Goal: Task Accomplishment & Management: Use online tool/utility

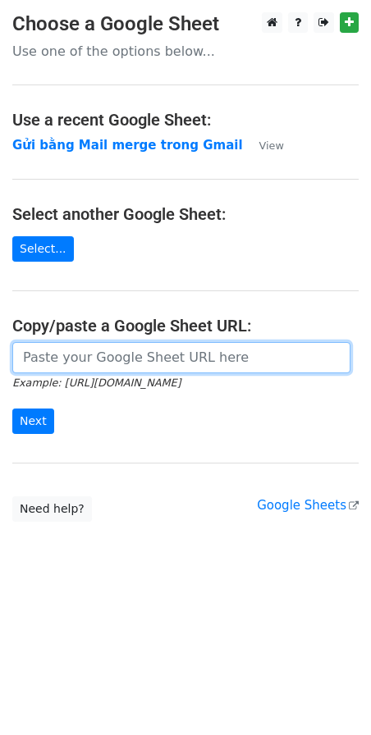
click at [75, 358] on input "url" at bounding box center [181, 357] width 338 height 31
paste input "https://docs.google.com/spreadsheets/d/1cjVd6gRPH9KNXuA38ONzmLVpR97er3TsyXYcOIG…"
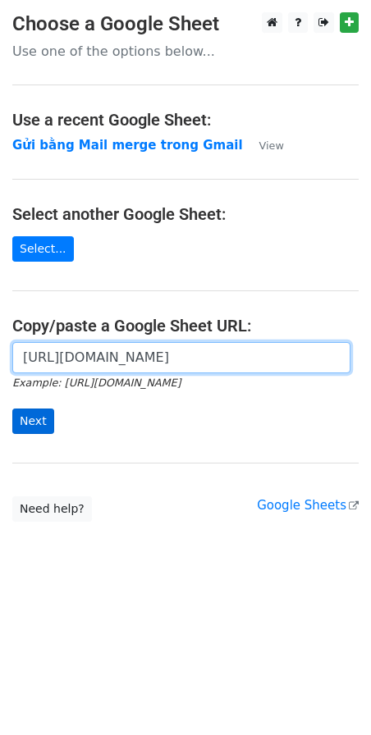
type input "https://docs.google.com/spreadsheets/d/1cjVd6gRPH9KNXuA38ONzmLVpR97er3TsyXYcOIG…"
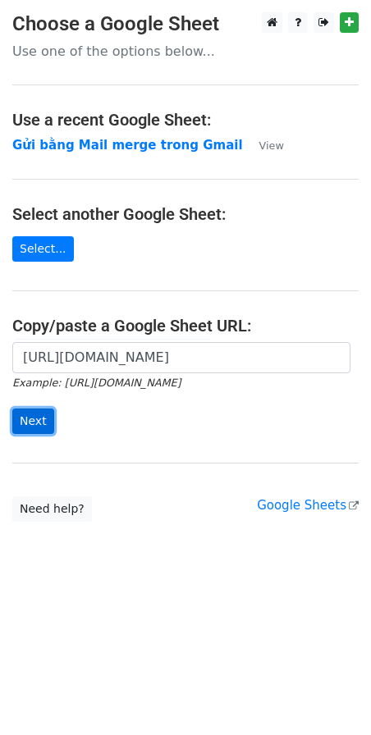
click at [30, 423] on input "Next" at bounding box center [33, 420] width 42 height 25
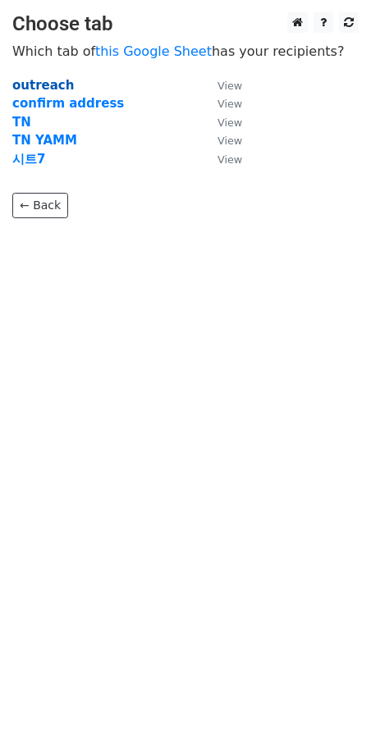
click at [35, 84] on strong "outreach" at bounding box center [42, 85] width 61 height 15
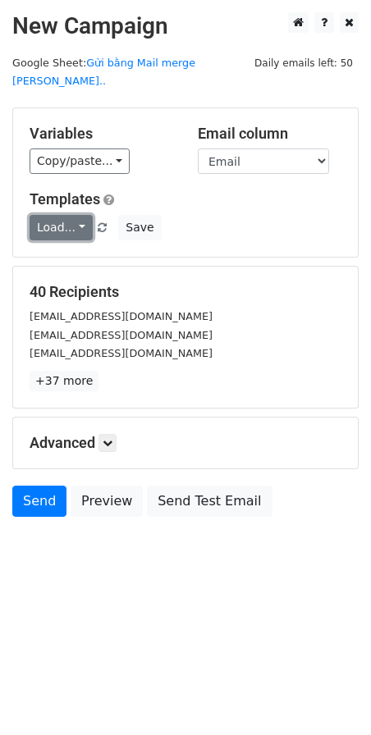
click at [75, 215] on link "Load..." at bounding box center [61, 227] width 63 height 25
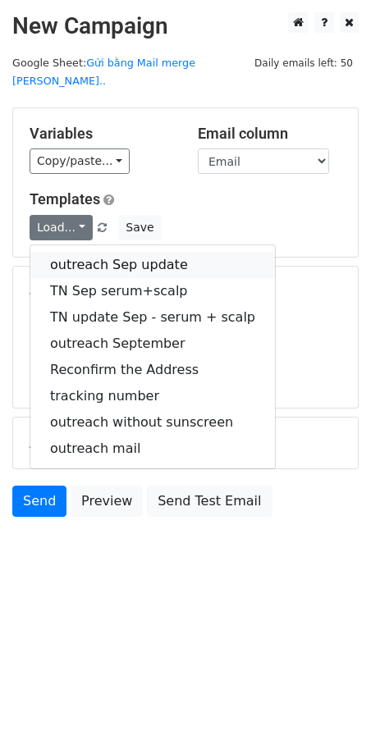
click at [86, 252] on link "outreach Sep update" at bounding box center [152, 265] width 244 height 26
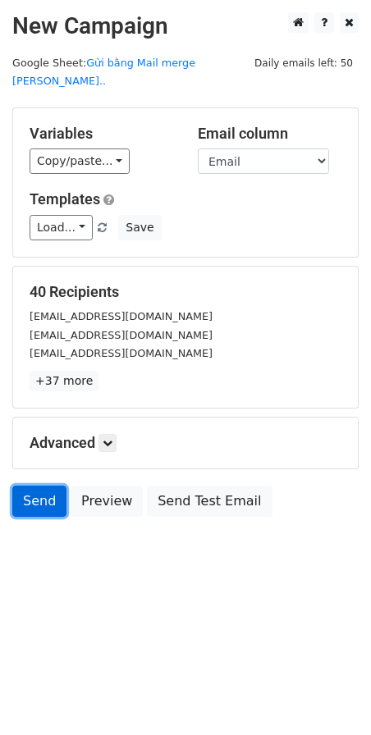
click at [30, 485] on link "Send" at bounding box center [39, 500] width 54 height 31
